Goal: Find contact information: Find contact information

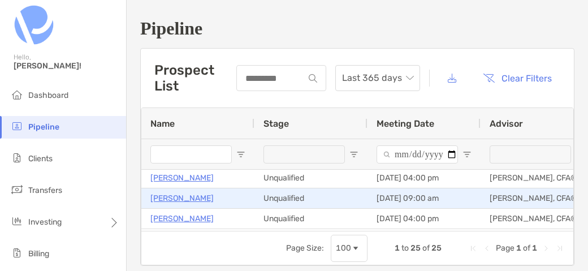
scroll to position [198, 0]
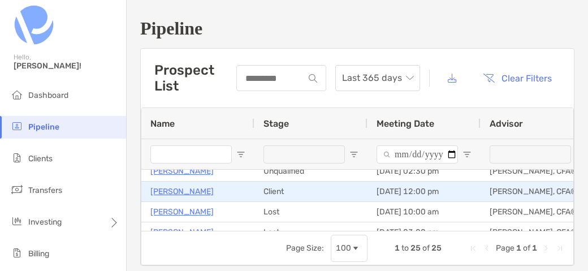
click at [196, 194] on p "[PERSON_NAME]" at bounding box center [181, 191] width 63 height 14
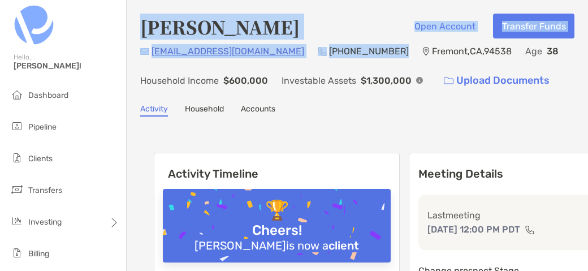
drag, startPoint x: 141, startPoint y: 25, endPoint x: 354, endPoint y: 52, distance: 214.8
click at [354, 52] on div "[PERSON_NAME] Open Account Transfer Funds [EMAIL_ADDRESS][DOMAIN_NAME] (917) 21…" at bounding box center [357, 53] width 434 height 79
click at [326, 22] on div "Amogh Jayavant Open Account Transfer Funds" at bounding box center [357, 27] width 434 height 26
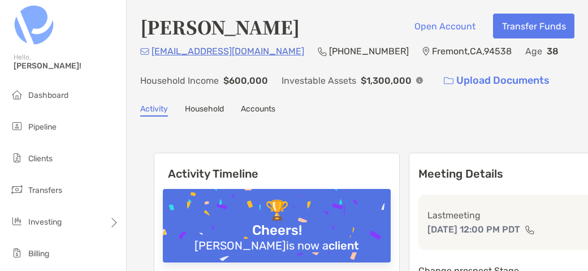
drag, startPoint x: 302, startPoint y: 21, endPoint x: 146, endPoint y: 33, distance: 156.4
click at [146, 33] on div "Amogh Jayavant Open Account Transfer Funds" at bounding box center [357, 27] width 434 height 26
copy h4 "[PERSON_NAME]"
click at [276, 62] on div "amoghjayavant@gmail.com (917) 216-5492 Fremont , CA , 94538 Age 38 Household In…" at bounding box center [357, 68] width 434 height 49
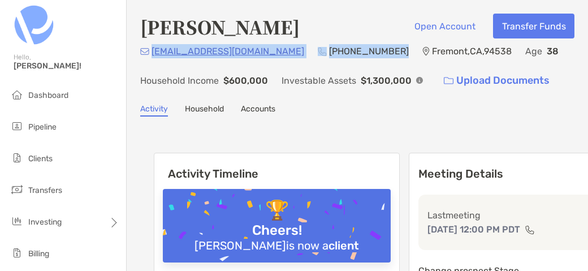
drag, startPoint x: 357, startPoint y: 53, endPoint x: 153, endPoint y: 52, distance: 204.0
click at [153, 52] on div "amoghjayavant@gmail.com (917) 216-5492 Fremont , CA , 94538 Age 38 Household In…" at bounding box center [357, 68] width 434 height 49
copy div "amoghjayavant@gmail.com (917) 216-5492"
